Goal: Transaction & Acquisition: Purchase product/service

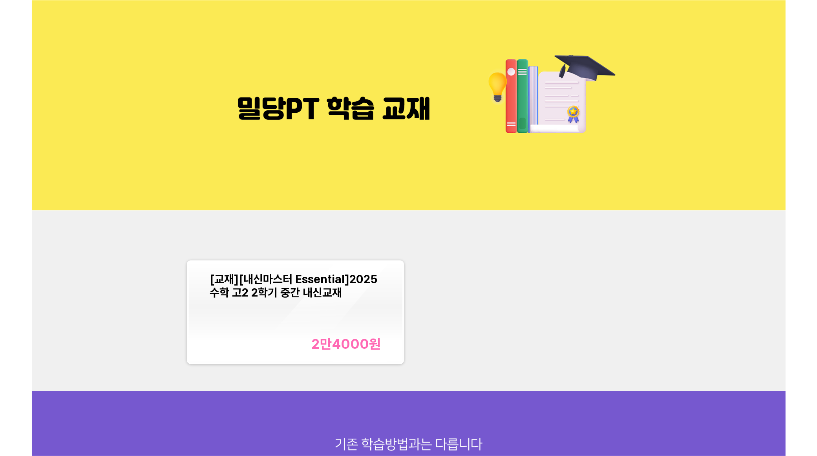
click at [311, 350] on div "2만4000 원" at bounding box center [295, 344] width 171 height 16
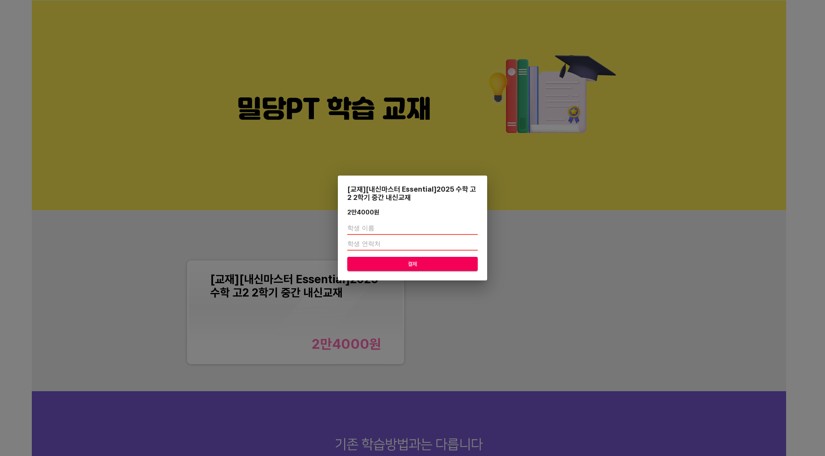
click at [383, 225] on input "text" at bounding box center [412, 228] width 130 height 13
type input "ㅇ"
click at [381, 246] on input "number" at bounding box center [412, 244] width 130 height 13
type input "01066406339"
click at [389, 266] on span "결제" at bounding box center [413, 264] width 118 height 10
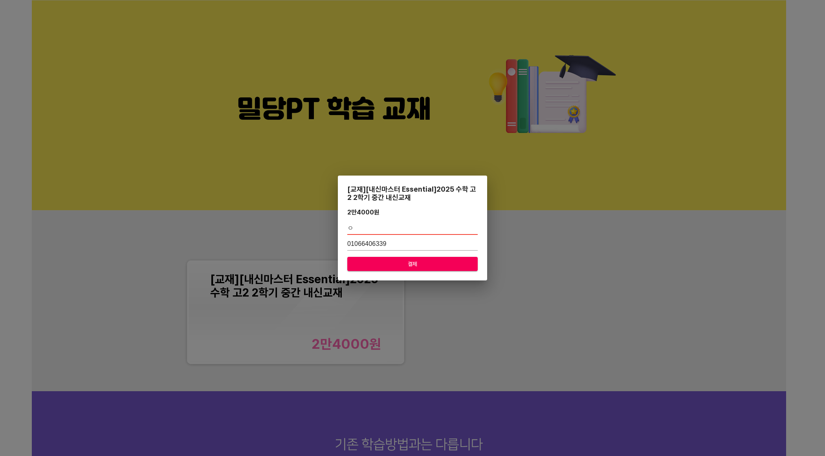
click at [387, 227] on input "ㅇ" at bounding box center [412, 228] width 130 height 13
type input "원상희"
type input "01073538530"
